Goal: Leave review/rating: Leave review/rating

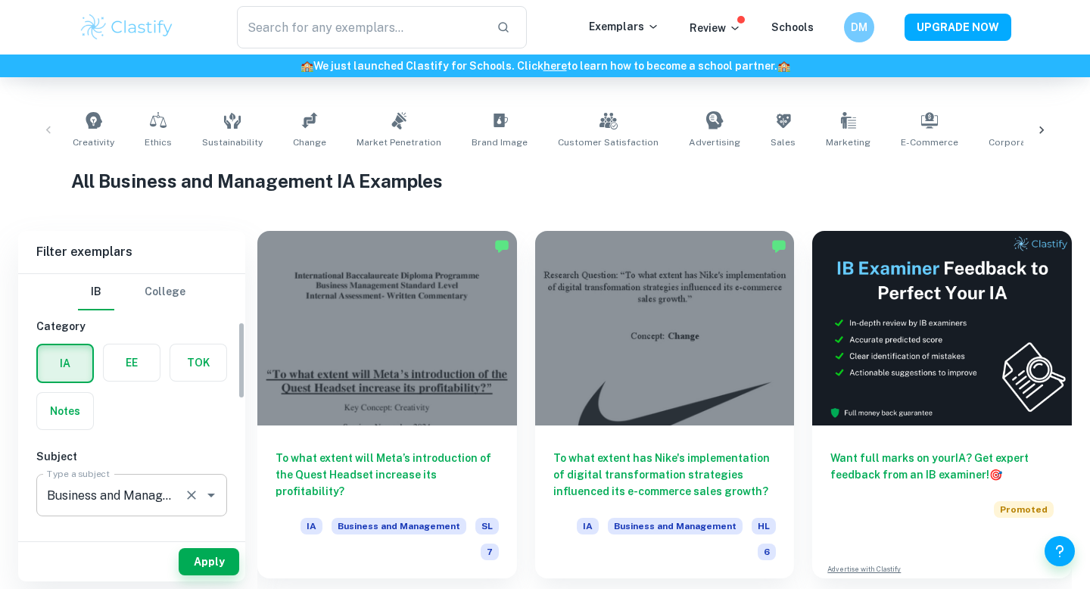
scroll to position [173, 0]
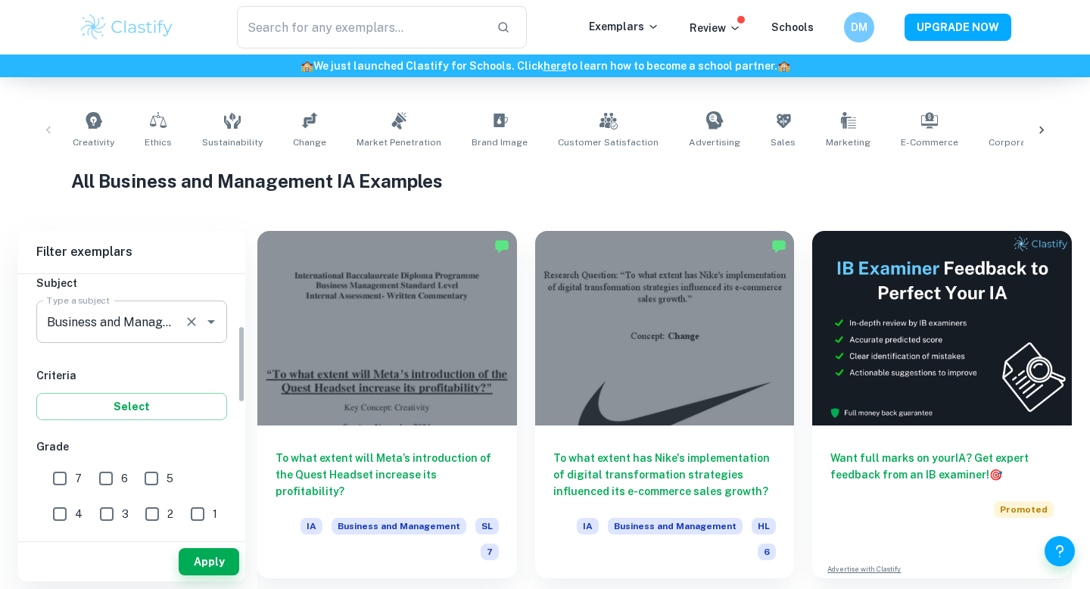
click at [111, 322] on input "Business and Management" at bounding box center [110, 321] width 135 height 29
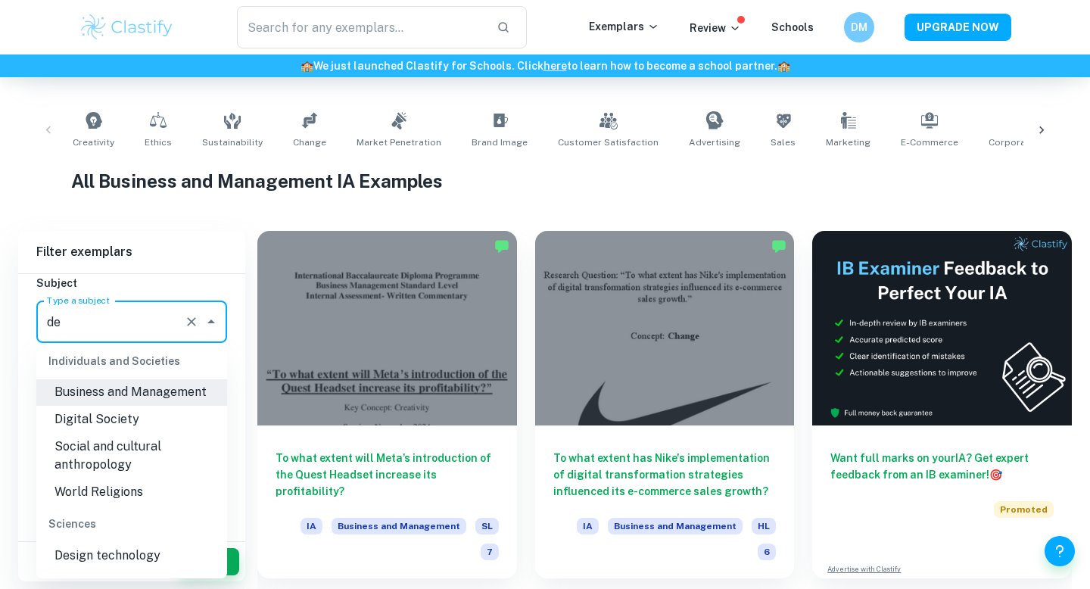
scroll to position [0, 0]
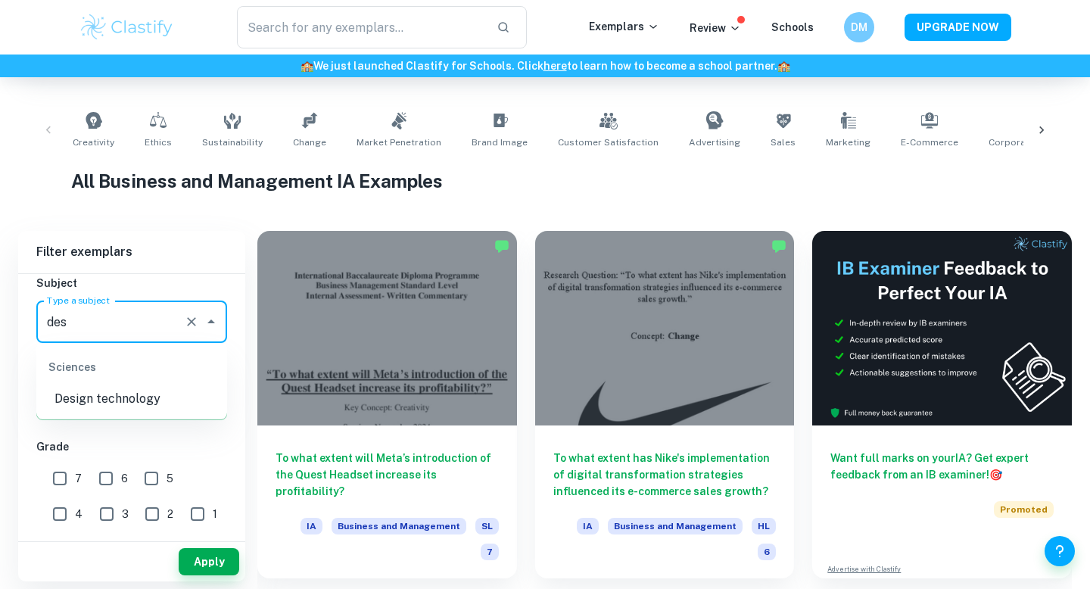
click at [106, 404] on li "Design technology" at bounding box center [131, 398] width 191 height 27
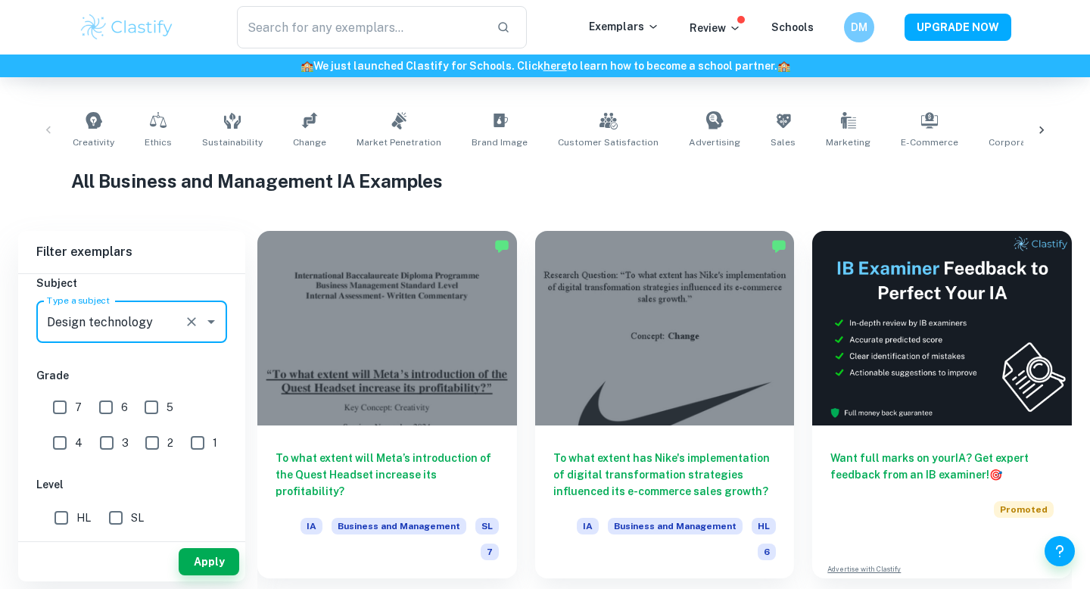
type input "Design technology"
click at [59, 397] on input "7" at bounding box center [60, 407] width 30 height 30
checkbox input "true"
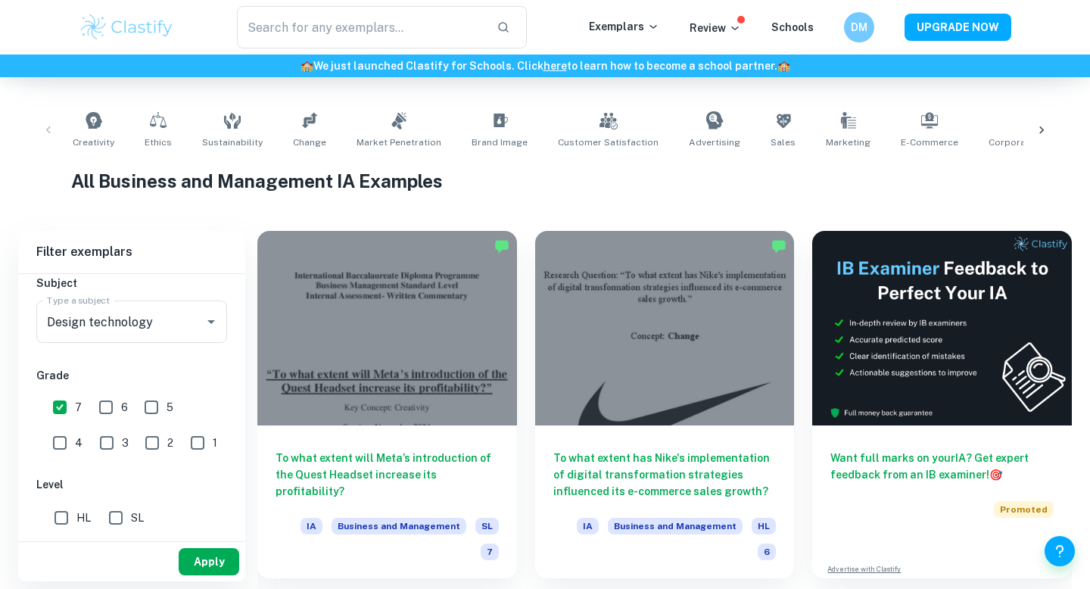
click at [214, 570] on button "Apply" at bounding box center [209, 561] width 61 height 27
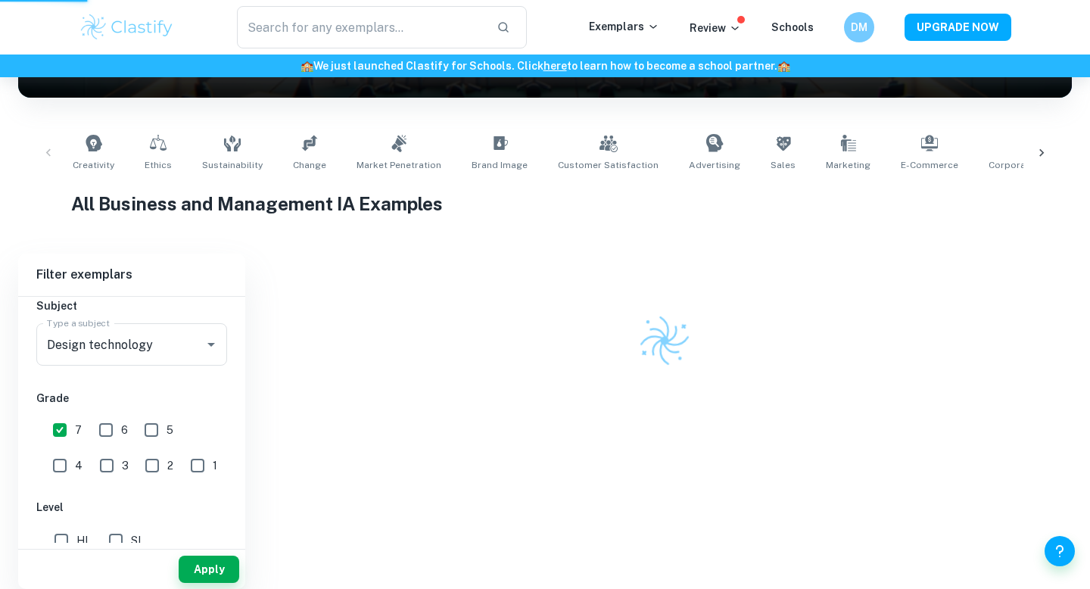
scroll to position [249, 0]
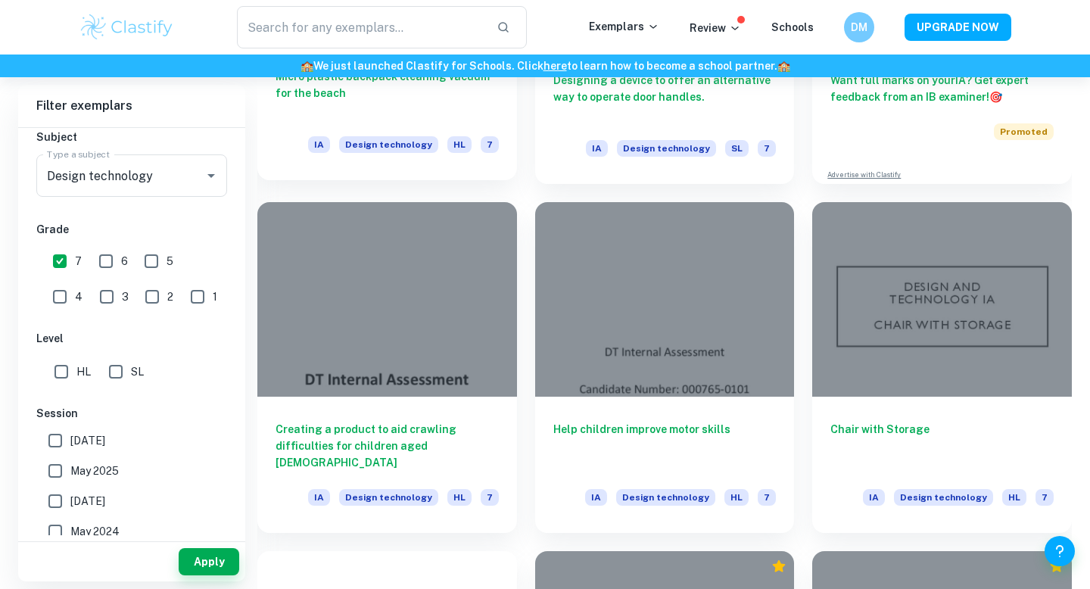
scroll to position [587, 0]
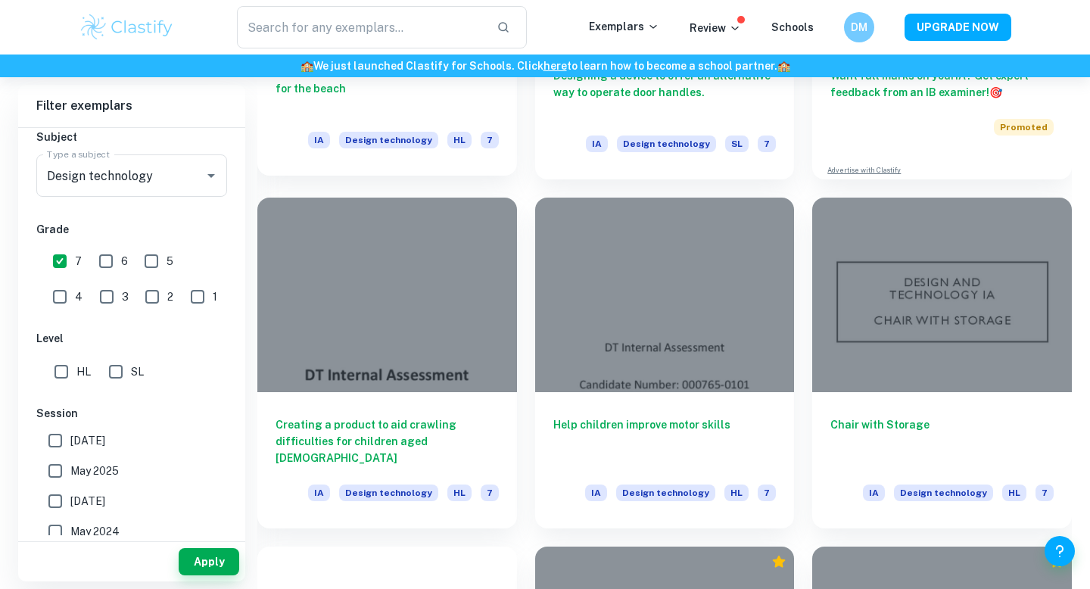
click at [415, 350] on div at bounding box center [387, 295] width 260 height 195
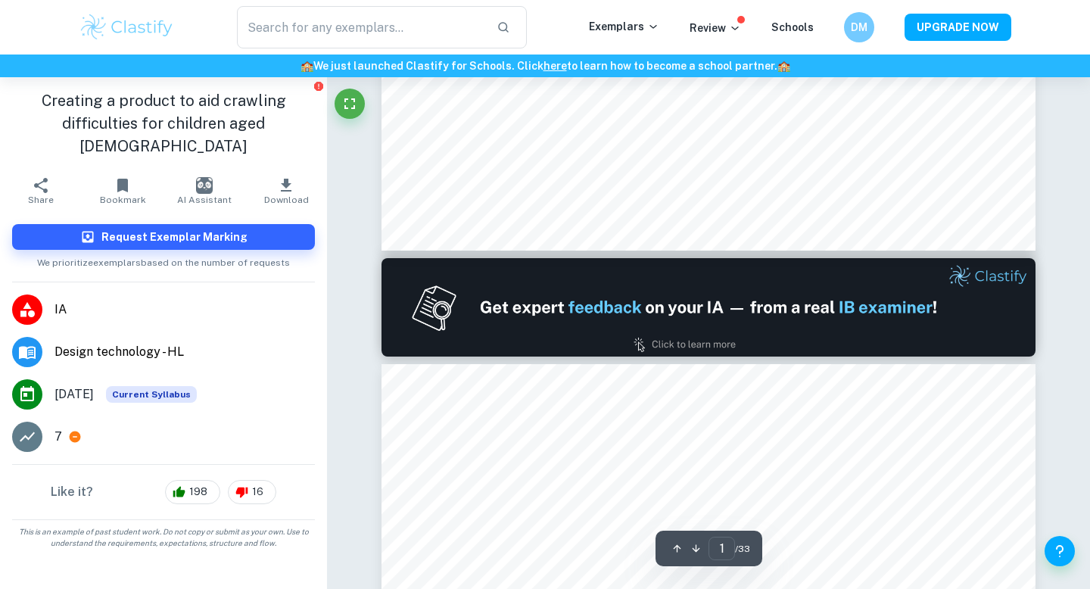
scroll to position [288, 0]
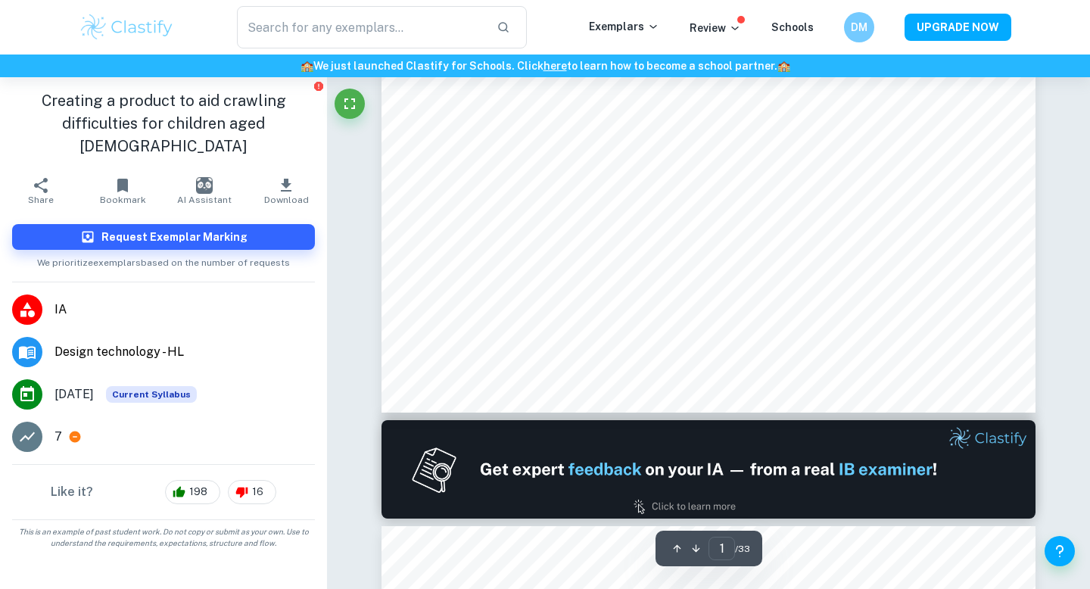
type input "2"
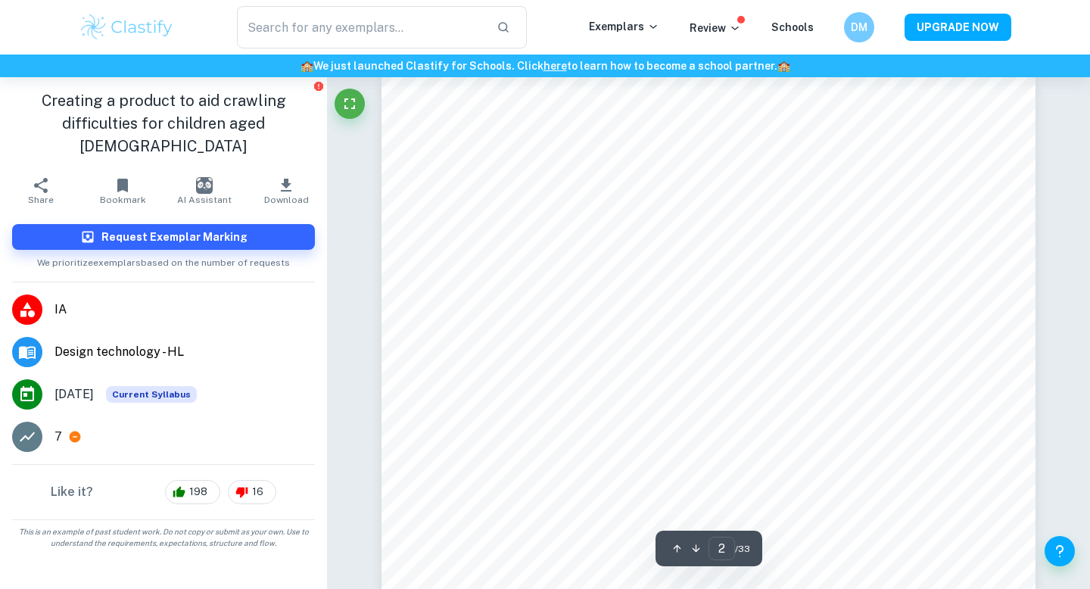
scroll to position [1077, 0]
